Goal: Find specific page/section: Find specific page/section

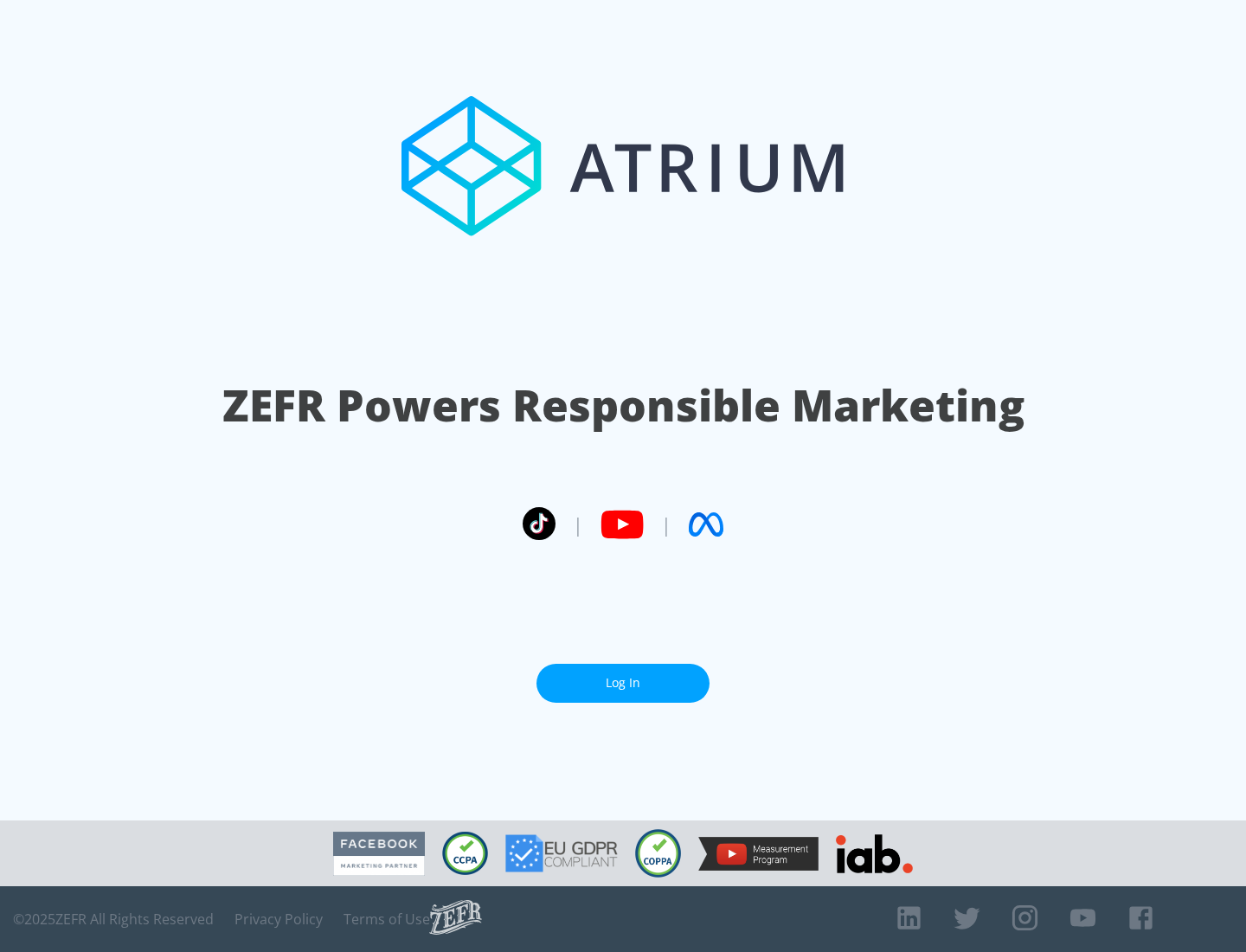
click at [623, 675] on link "Log In" at bounding box center [622, 683] width 173 height 39
